Goal: Transaction & Acquisition: Purchase product/service

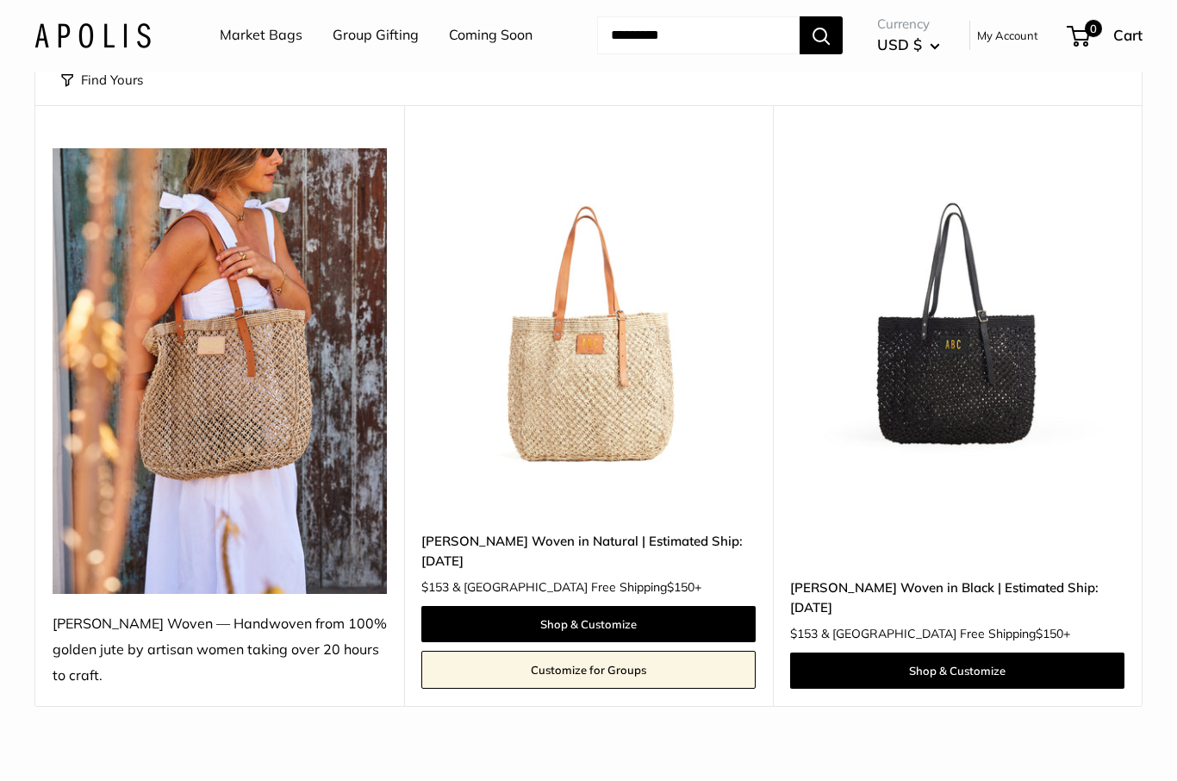
scroll to position [165, 0]
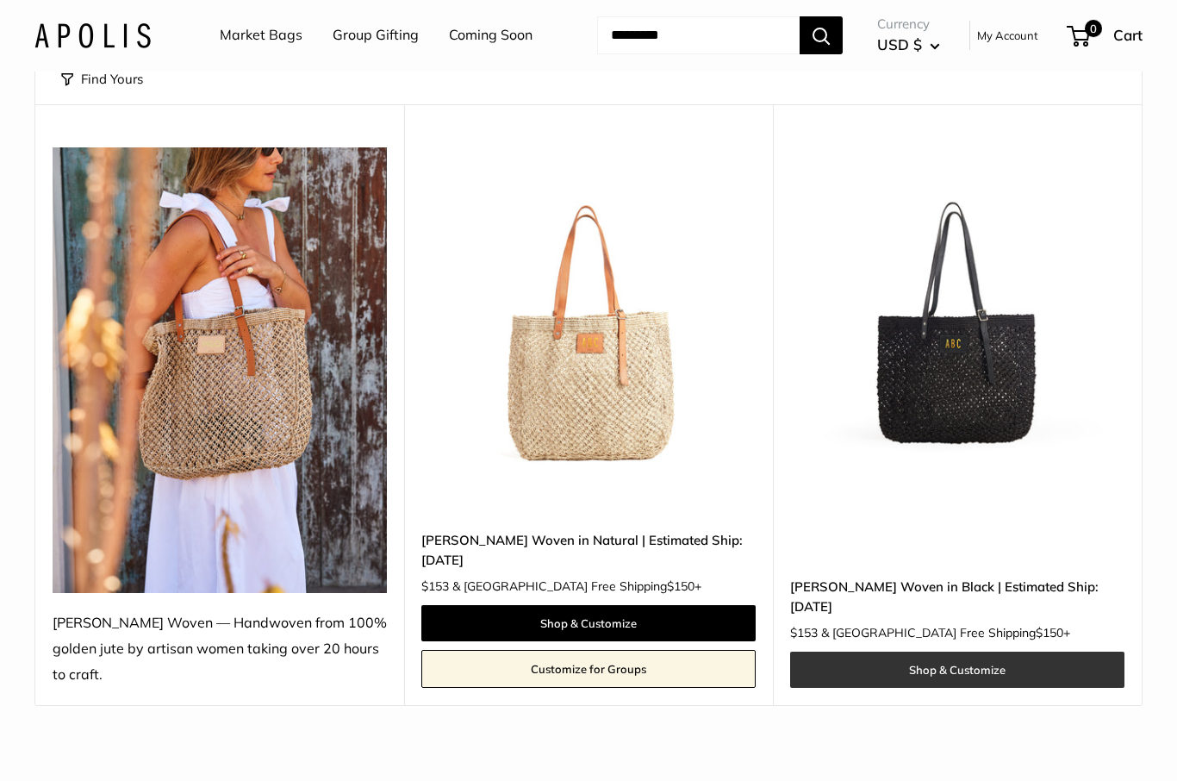
click at [1000, 652] on link "Shop & Customize" at bounding box center [957, 670] width 334 height 36
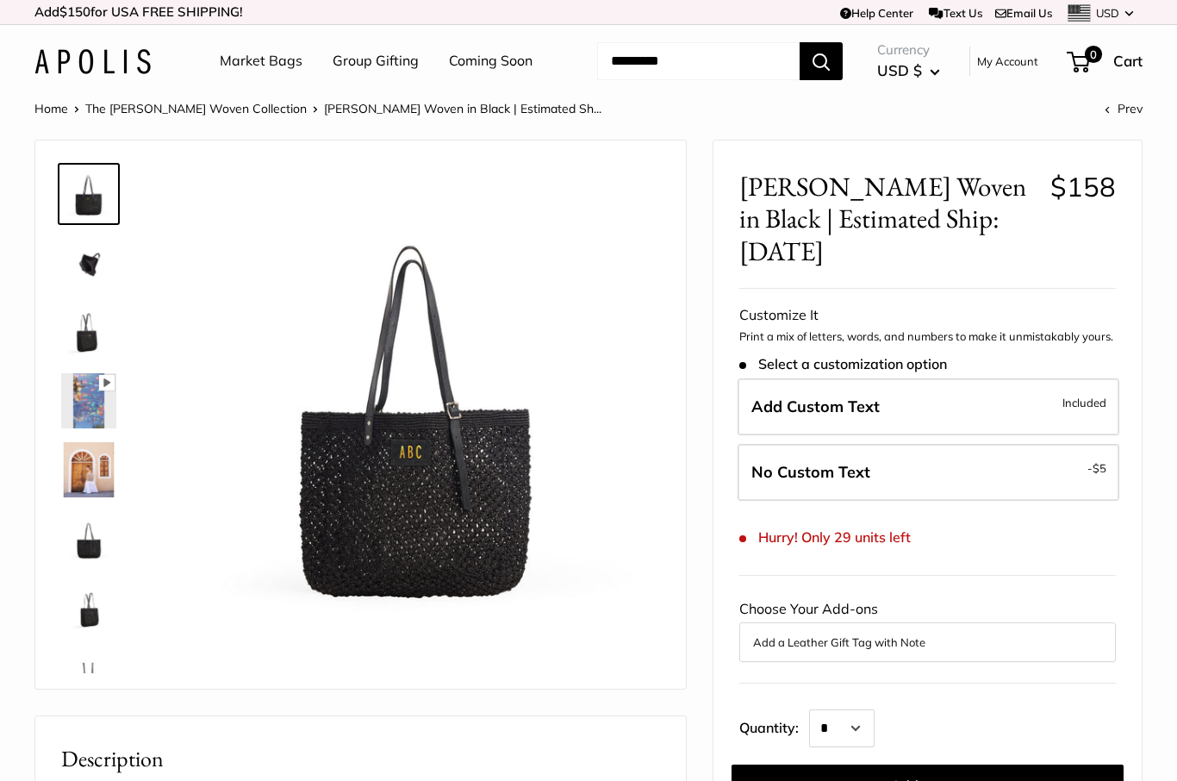
click at [103, 266] on img at bounding box center [88, 262] width 55 height 55
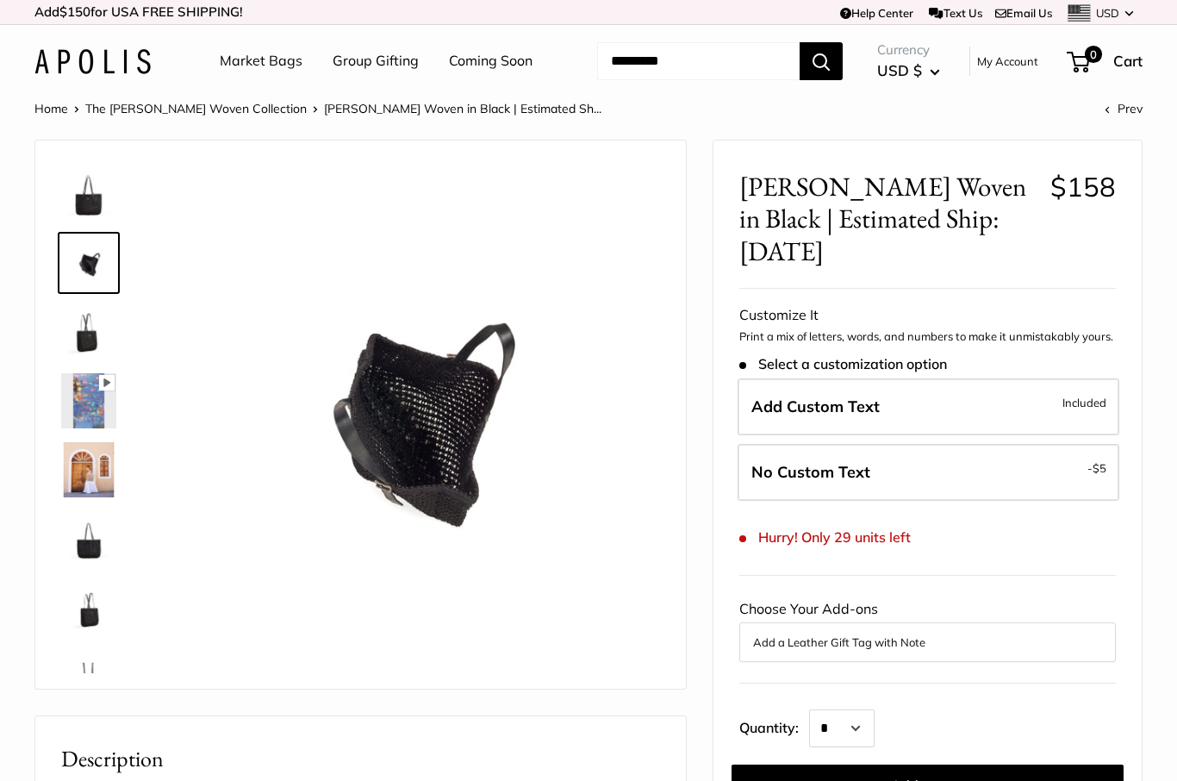
click at [68, 340] on img at bounding box center [88, 331] width 55 height 55
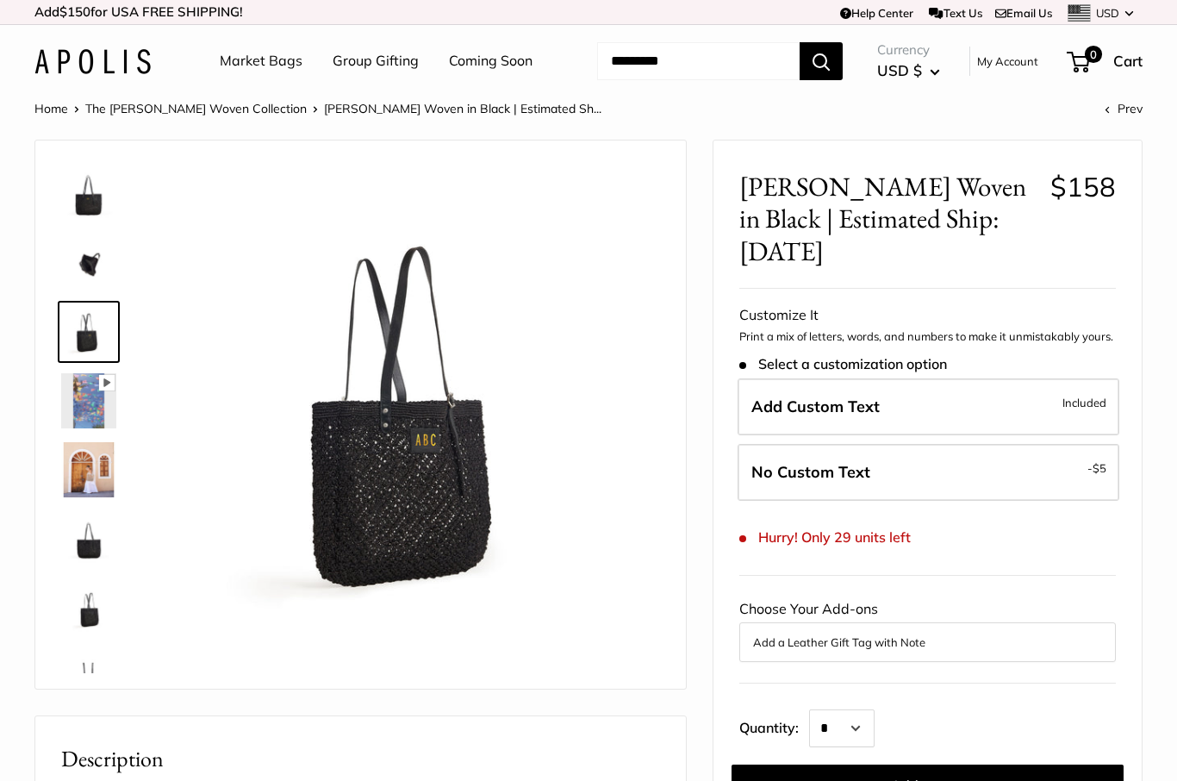
click at [103, 402] on img at bounding box center [88, 400] width 55 height 55
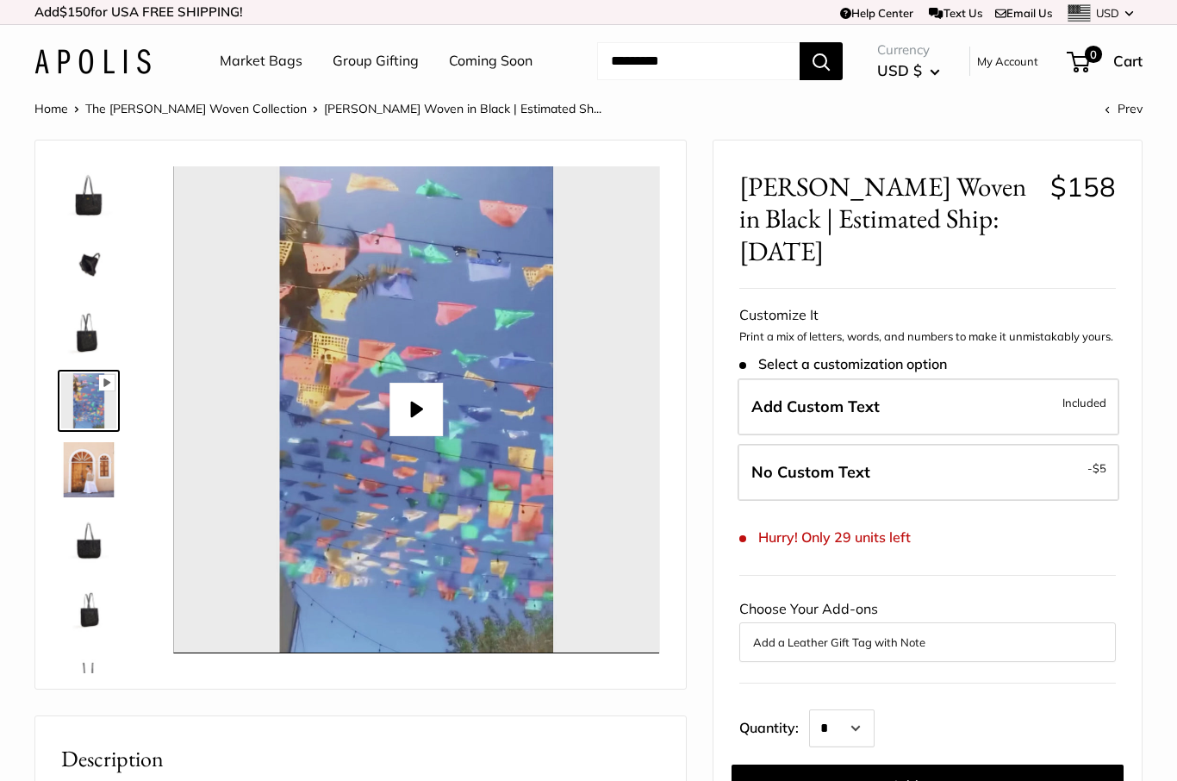
click at [115, 470] on img at bounding box center [88, 469] width 55 height 55
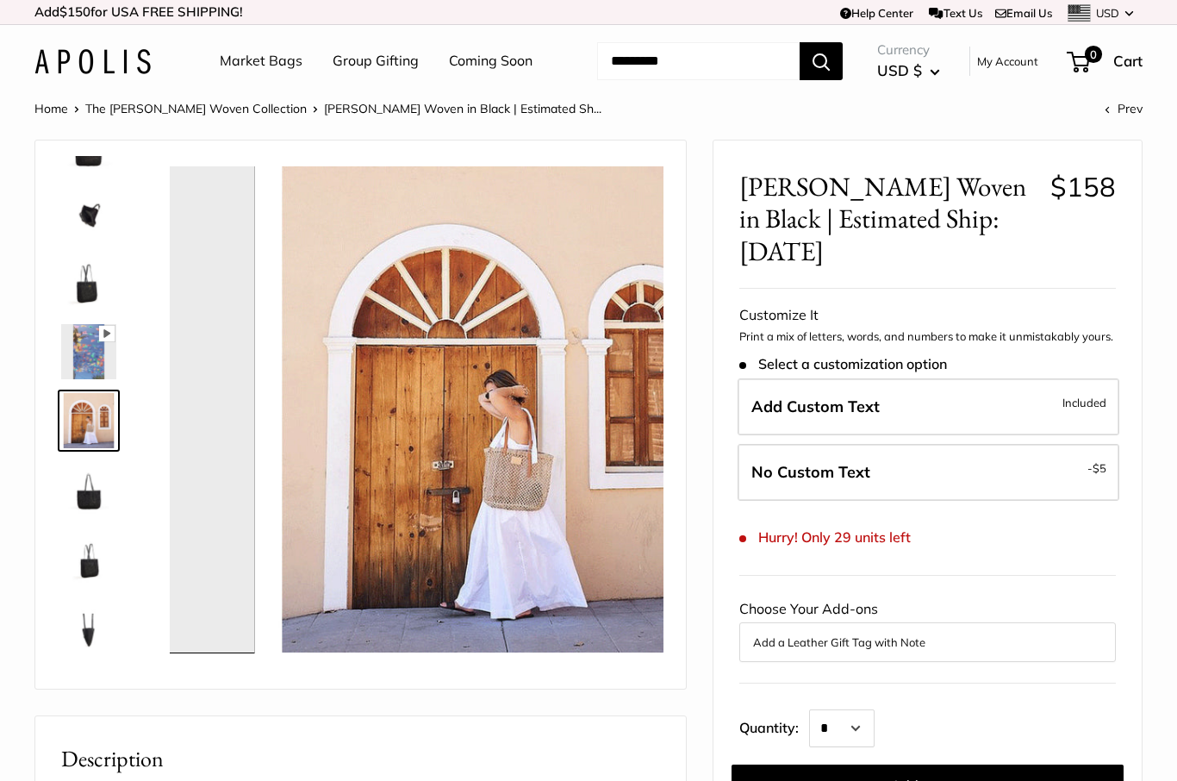
scroll to position [53, 0]
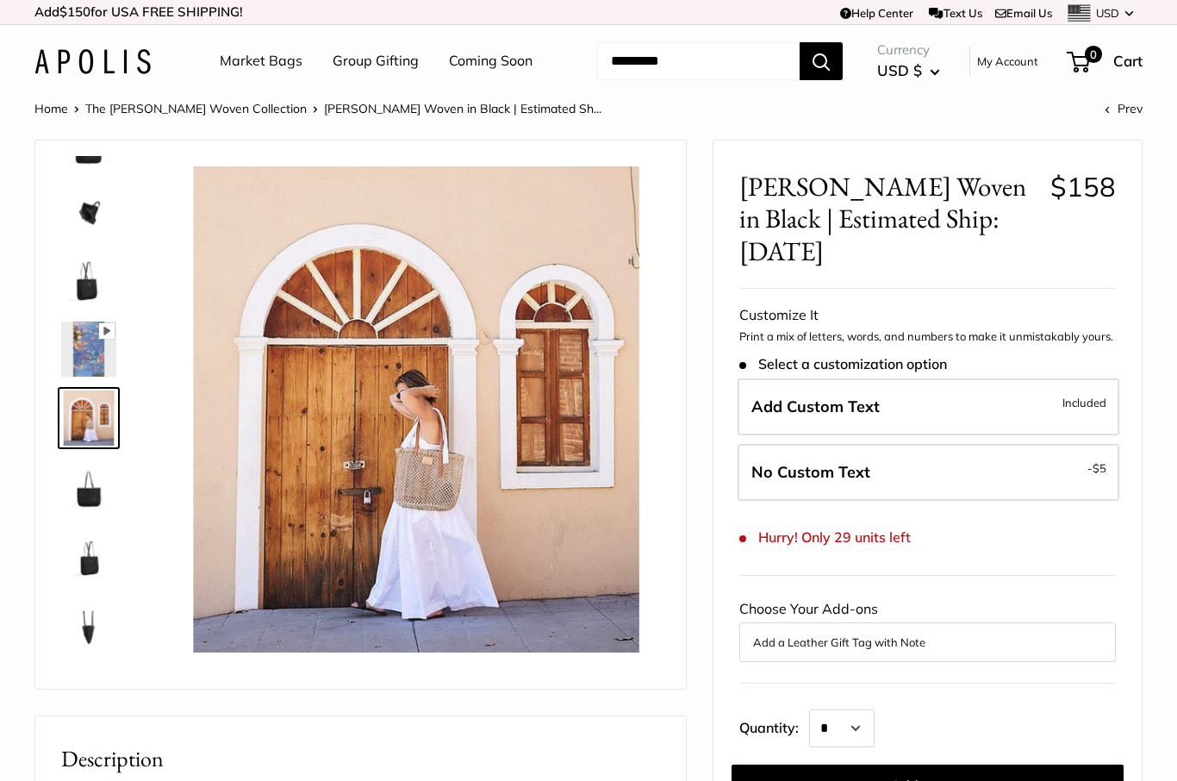
click at [98, 507] on img at bounding box center [88, 486] width 55 height 55
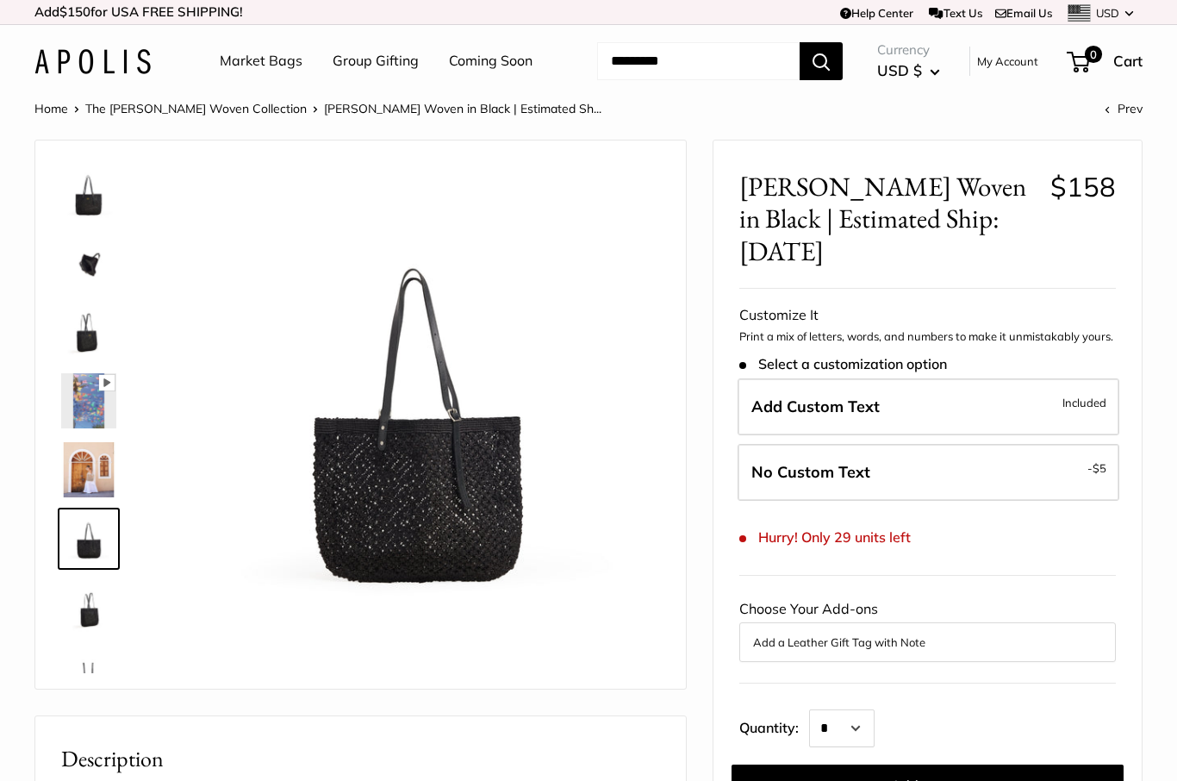
scroll to position [0, 0]
click at [105, 620] on img at bounding box center [88, 607] width 55 height 55
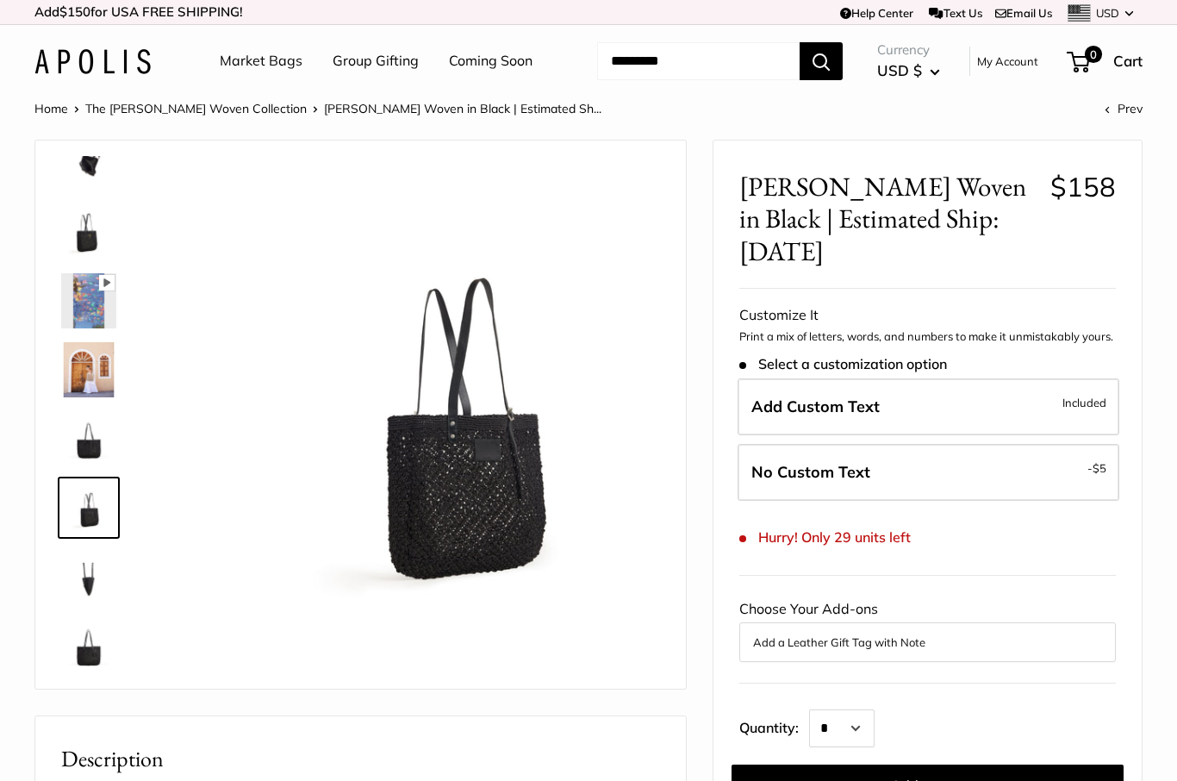
scroll to position [110, 0]
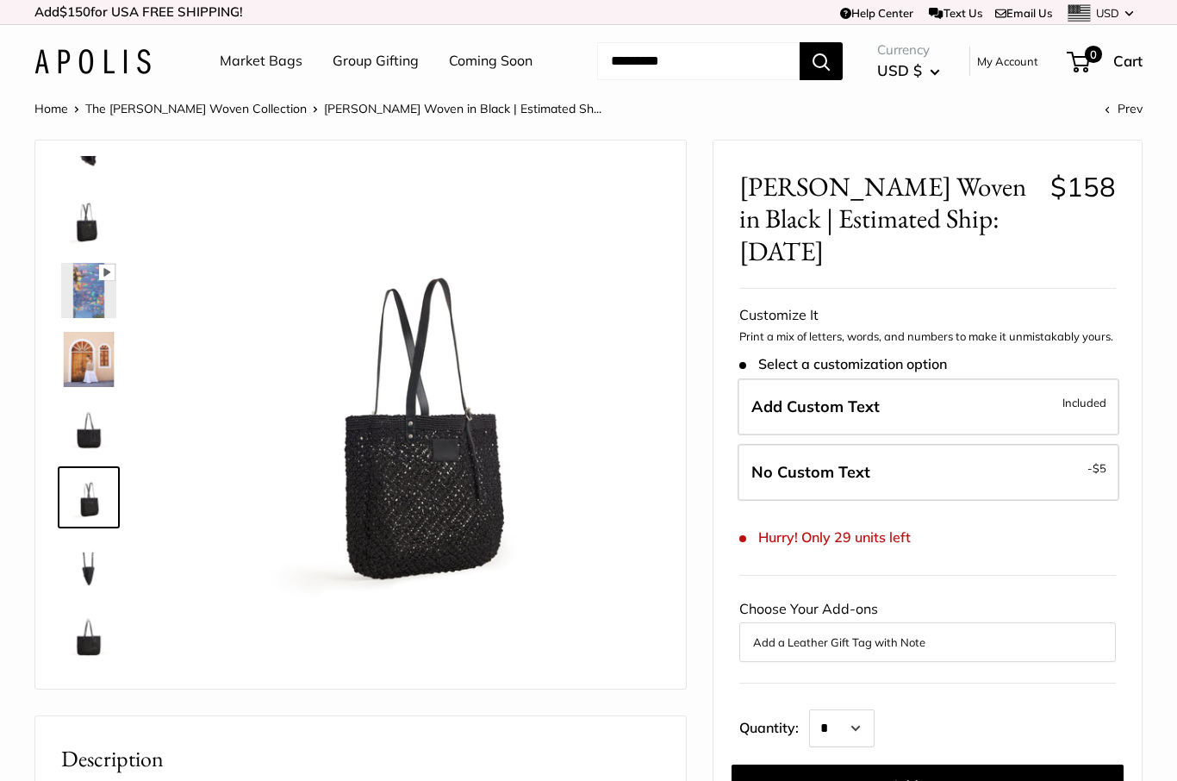
click at [108, 585] on img at bounding box center [88, 566] width 55 height 55
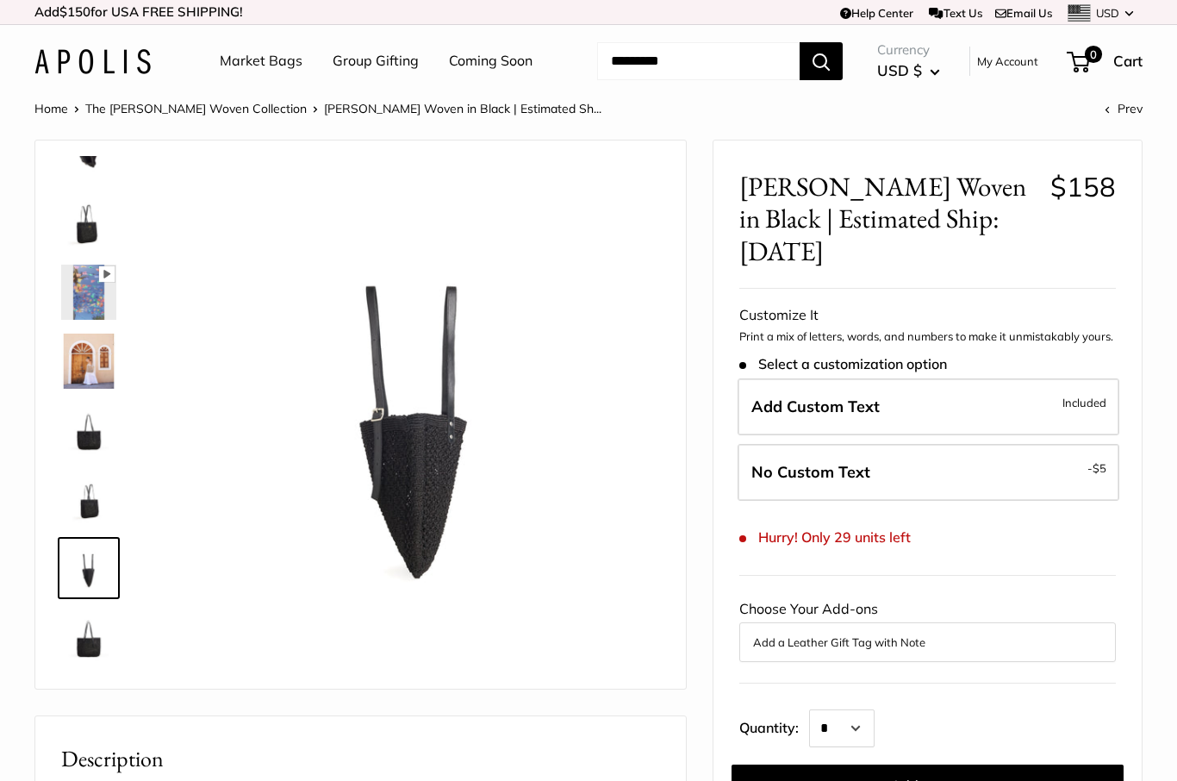
scroll to position [103, 0]
click at [90, 639] on img at bounding box center [88, 642] width 55 height 55
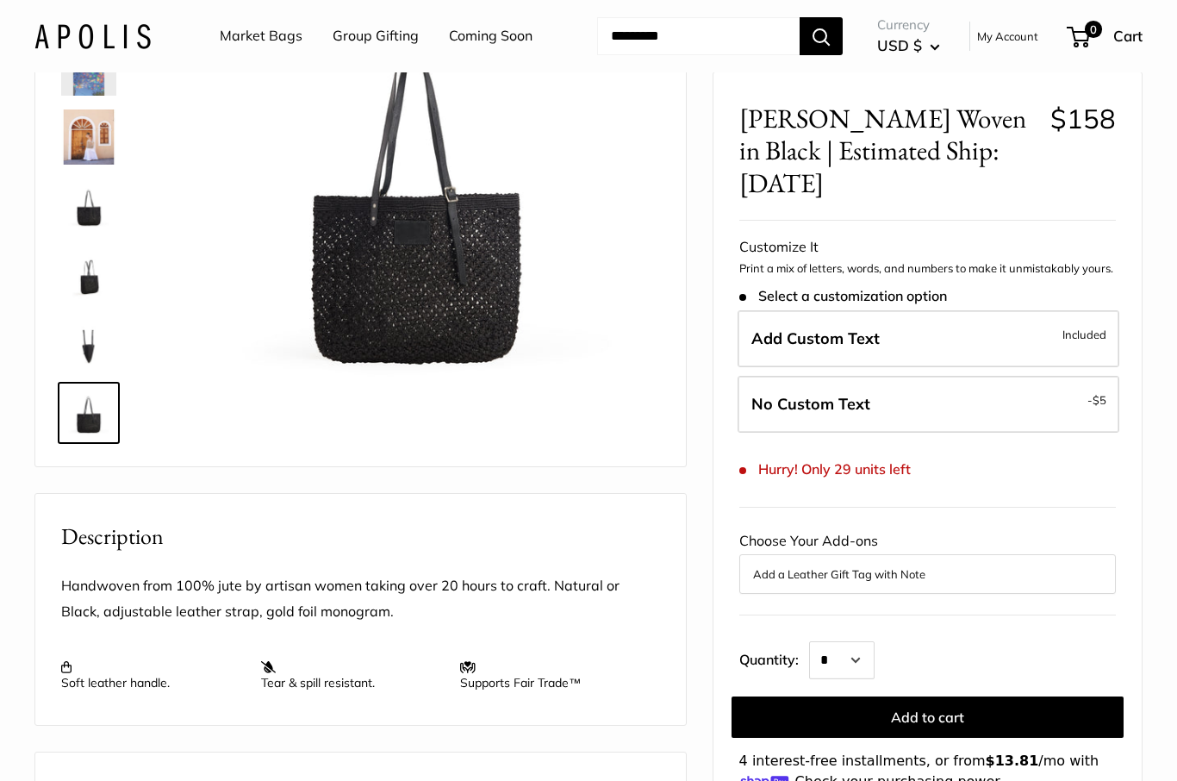
scroll to position [212, 0]
